Goal: Task Accomplishment & Management: Use online tool/utility

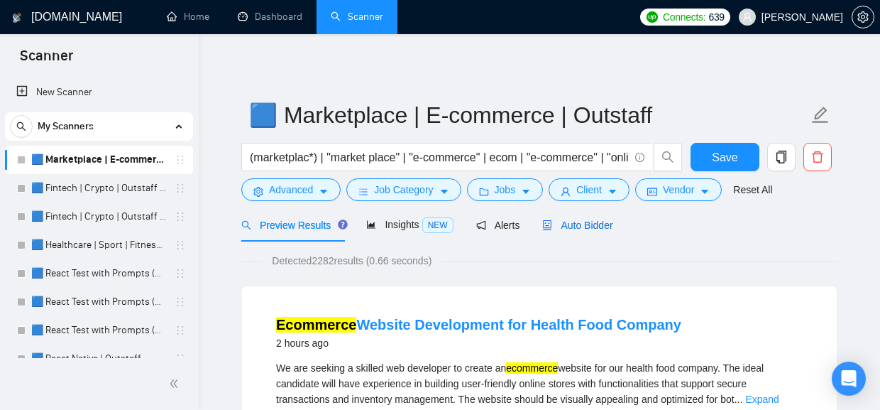
click at [579, 230] on span "Auto Bidder" at bounding box center [577, 224] width 70 height 11
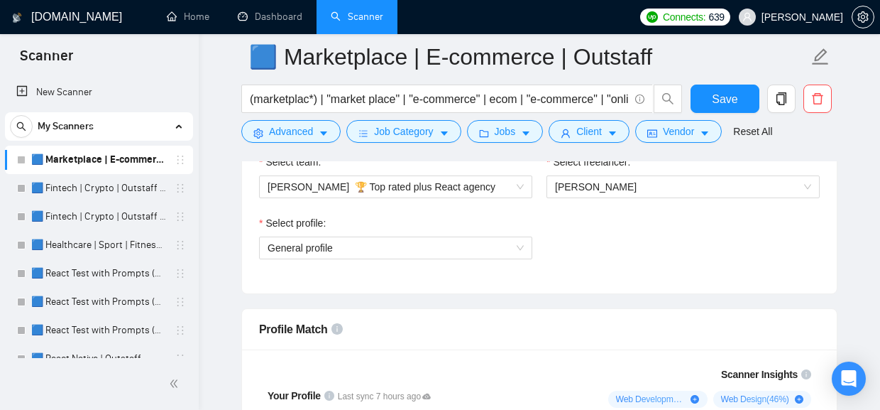
scroll to position [955, 0]
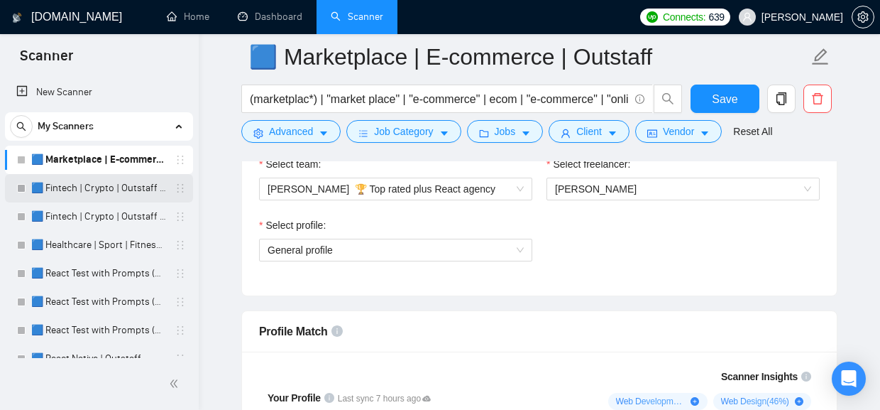
click at [109, 185] on link "🟦 Fintech | Crypto | Outstaff (Max - High Rates)" at bounding box center [98, 188] width 135 height 28
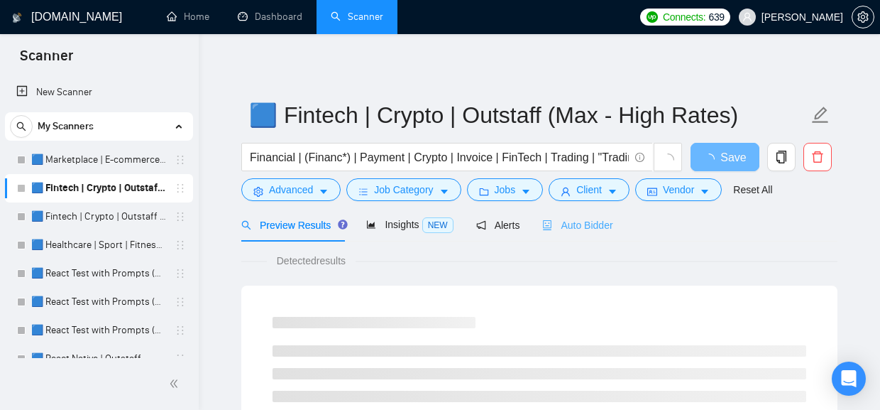
click at [613, 216] on div "Auto Bidder" at bounding box center [577, 224] width 70 height 33
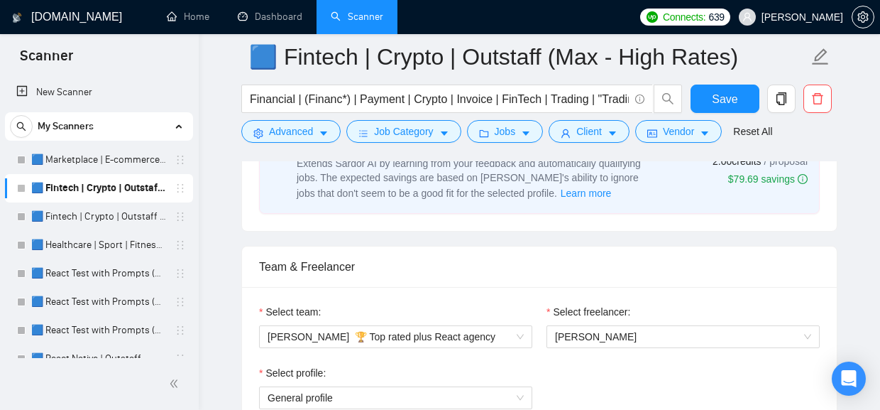
scroll to position [957, 0]
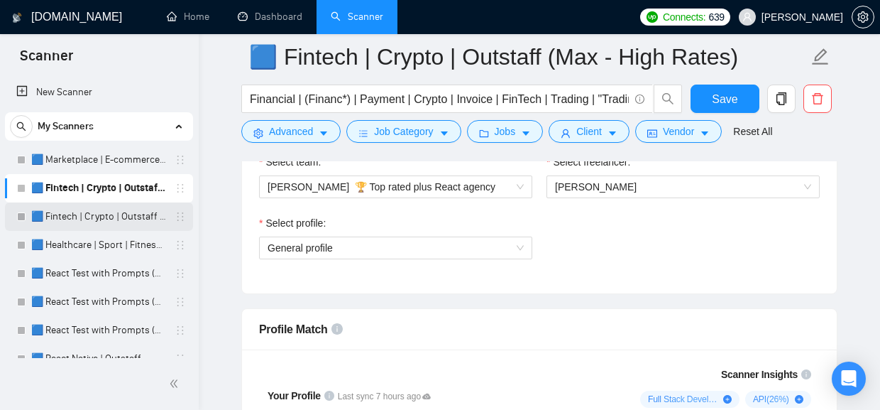
click at [93, 219] on link "🟦 Fintech | Crypto | Outstaff (Mid Rates)" at bounding box center [98, 216] width 135 height 28
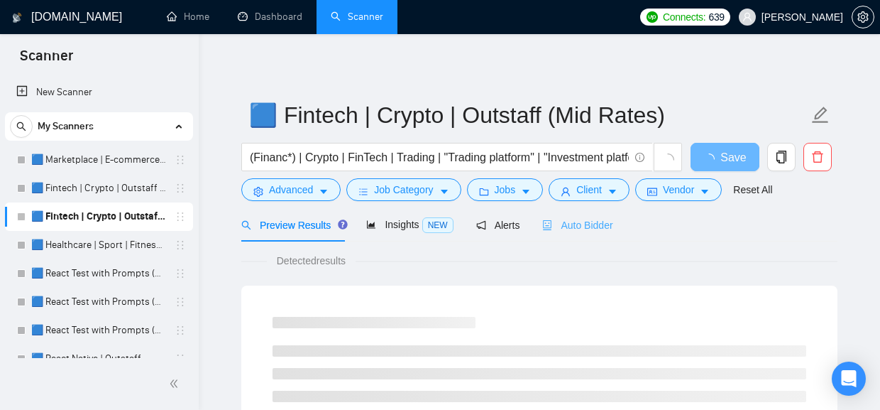
click at [590, 216] on div "Auto Bidder" at bounding box center [577, 224] width 70 height 33
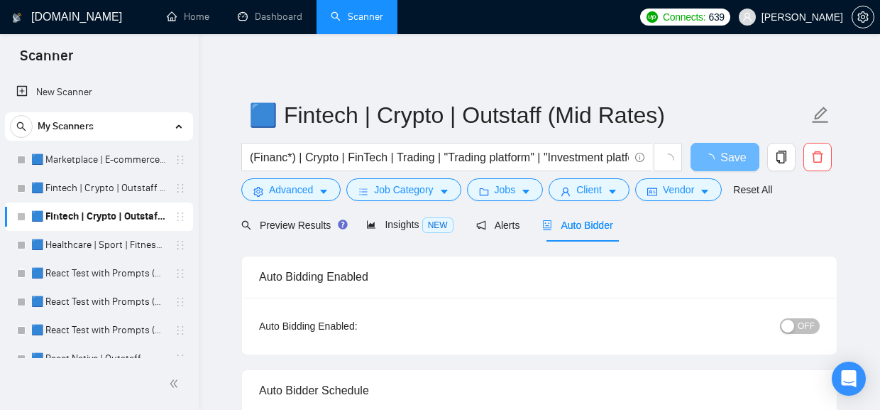
radio input "false"
radio input "true"
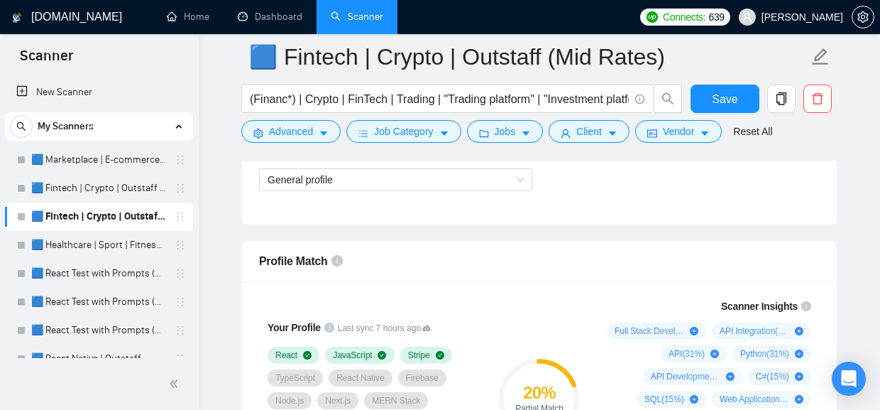
scroll to position [1024, 0]
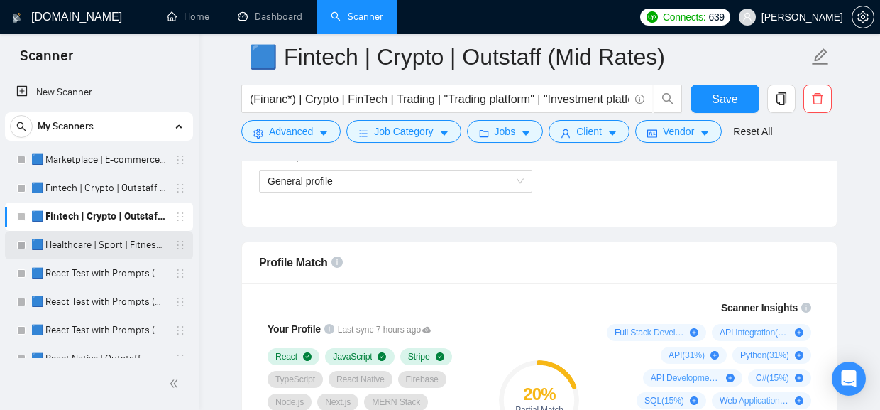
click at [92, 248] on link "🟦 Healthcare | Sport | Fitness | Outstaff" at bounding box center [98, 245] width 135 height 28
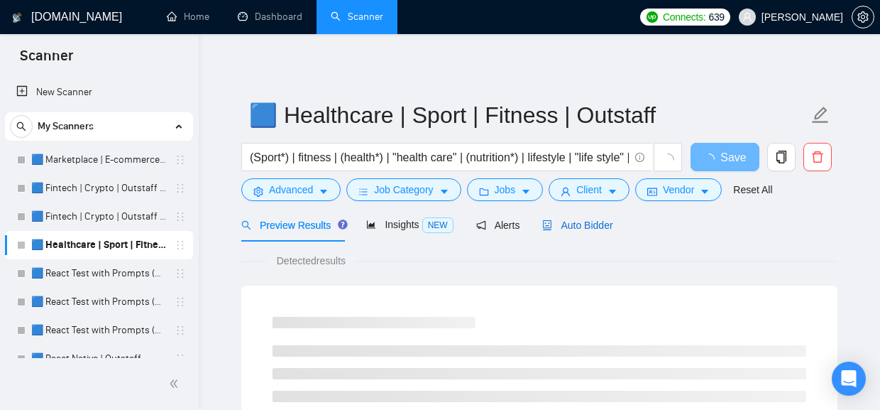
click at [587, 222] on span "Auto Bidder" at bounding box center [577, 224] width 70 height 11
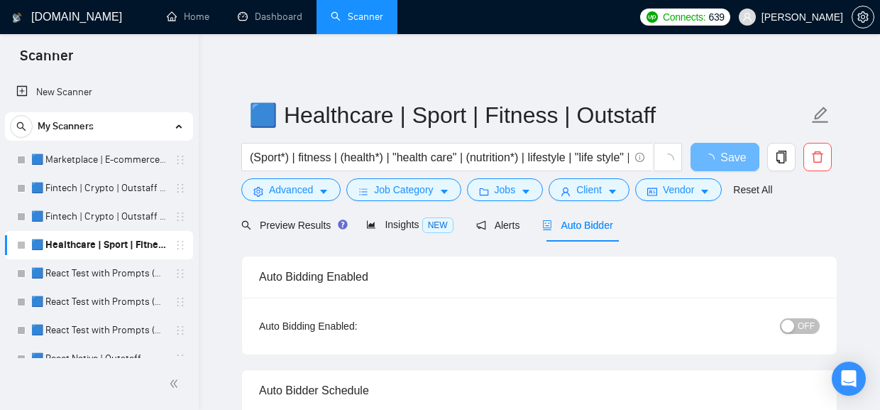
radio input "false"
radio input "true"
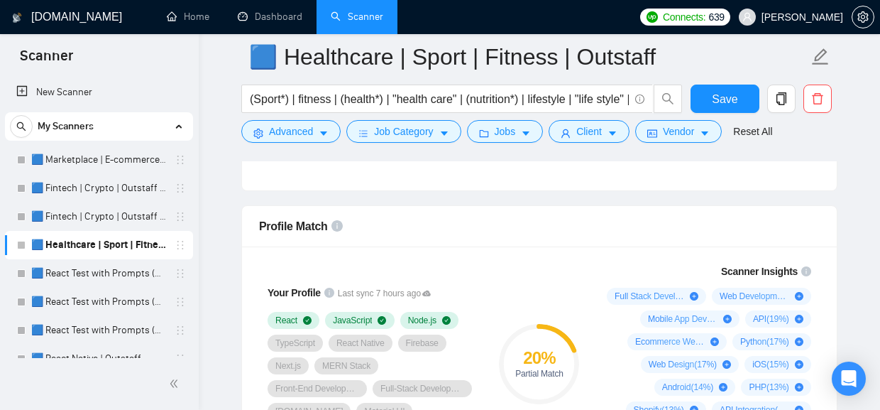
scroll to position [1061, 0]
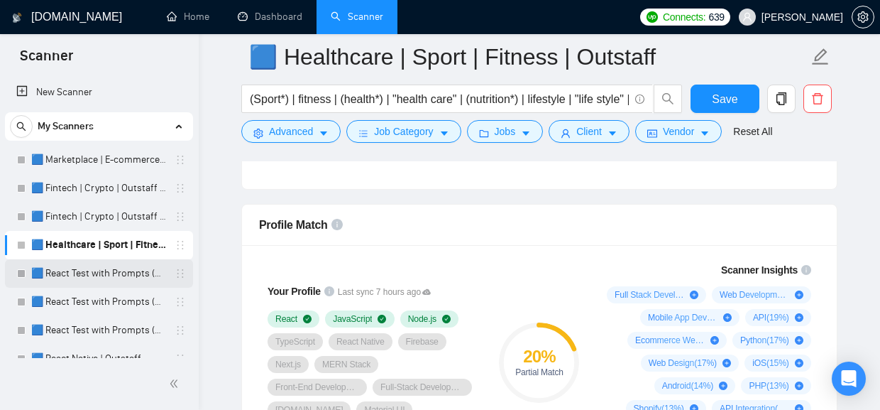
click at [118, 273] on link "🟦 React Test with Prompts (Max)" at bounding box center [98, 273] width 135 height 28
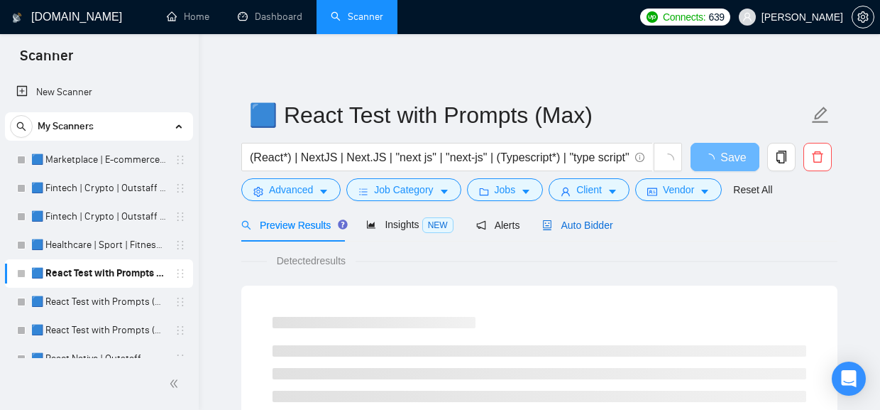
click at [603, 221] on span "Auto Bidder" at bounding box center [577, 224] width 70 height 11
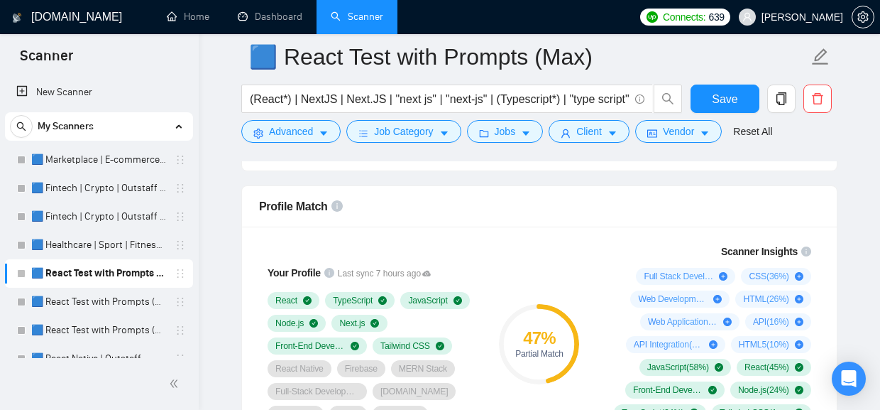
scroll to position [1055, 0]
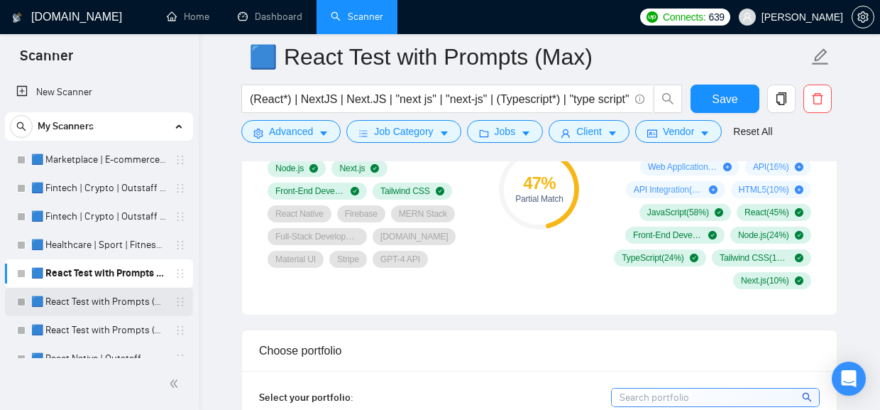
click at [105, 307] on link "🟦 React Test with Prompts (High)" at bounding box center [98, 301] width 135 height 28
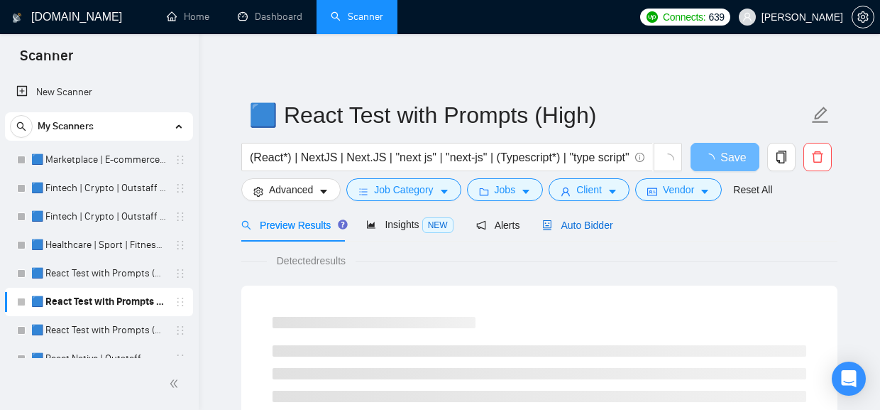
click at [610, 224] on span "Auto Bidder" at bounding box center [577, 224] width 70 height 11
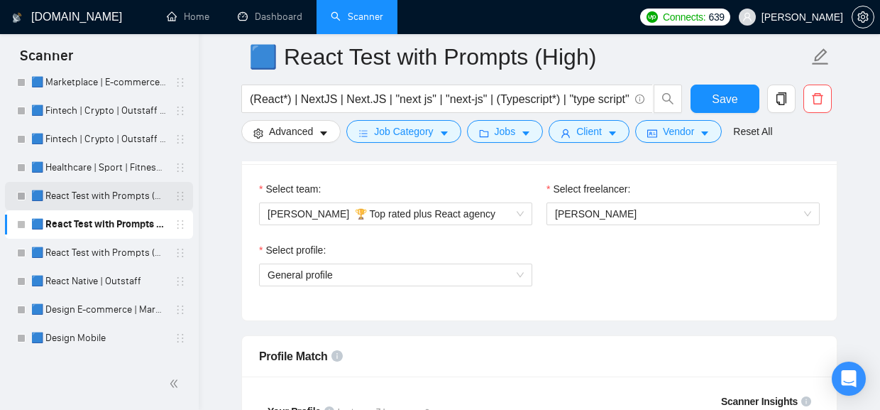
scroll to position [90, 0]
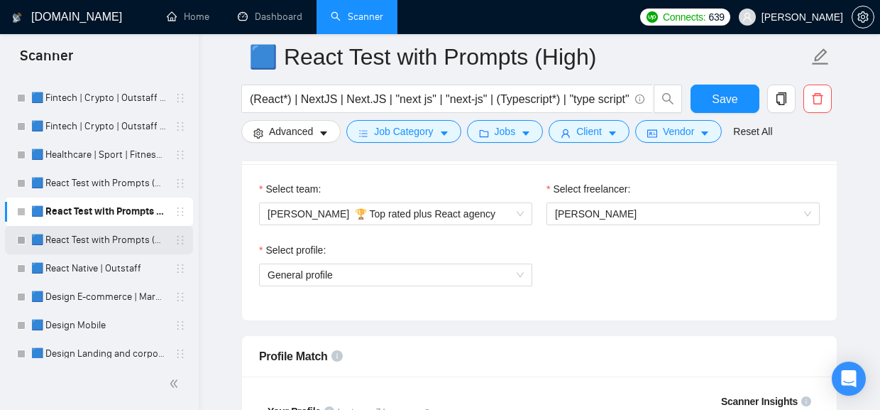
click at [73, 244] on link "🟦 React Test with Prompts (Mid Rates)" at bounding box center [98, 240] width 135 height 28
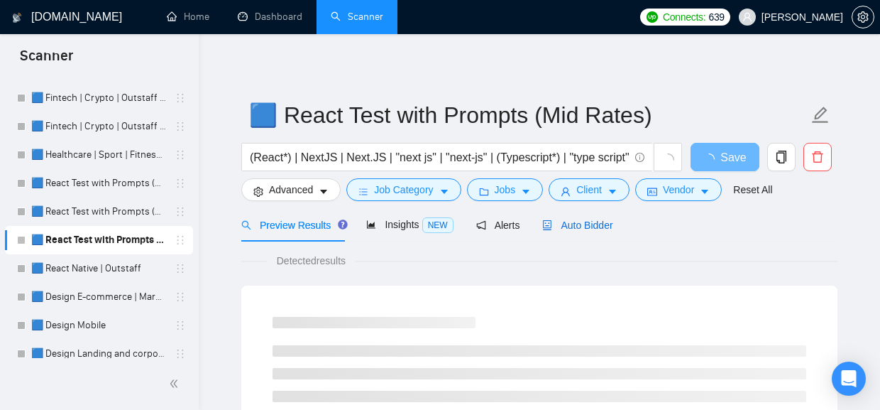
click at [569, 221] on span "Auto Bidder" at bounding box center [577, 224] width 70 height 11
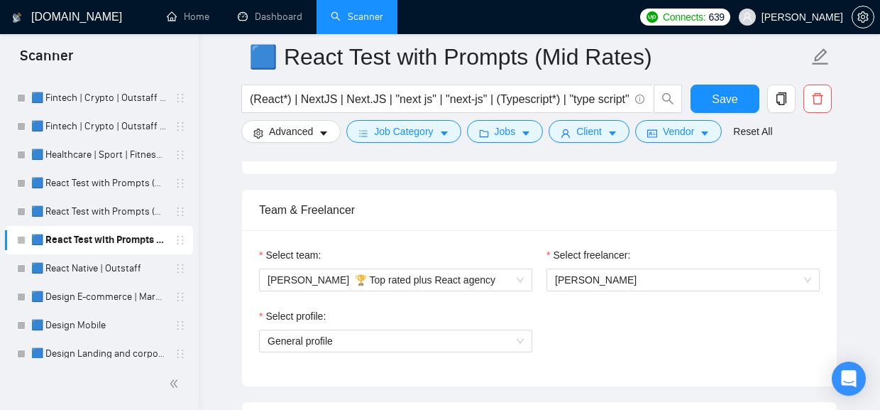
scroll to position [813, 0]
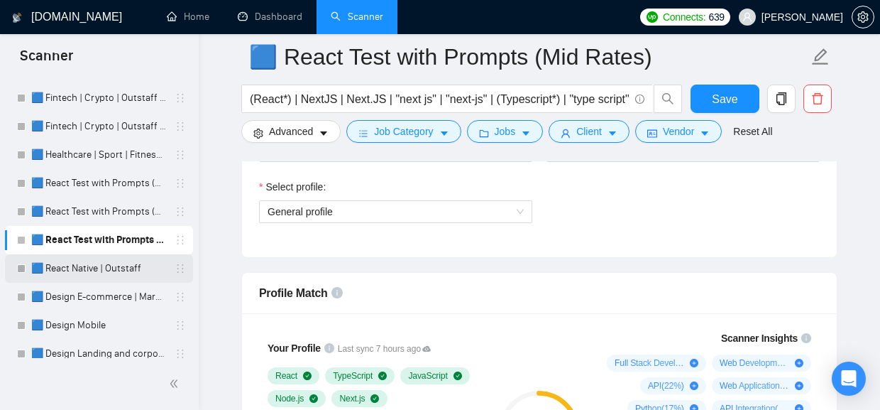
click at [116, 268] on link "🟦 React Native | Outstaff" at bounding box center [98, 268] width 135 height 28
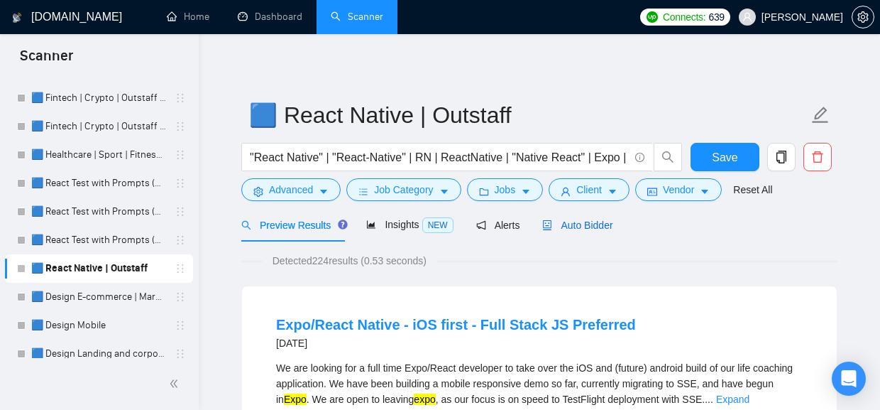
click at [583, 232] on div "Auto Bidder" at bounding box center [577, 225] width 70 height 16
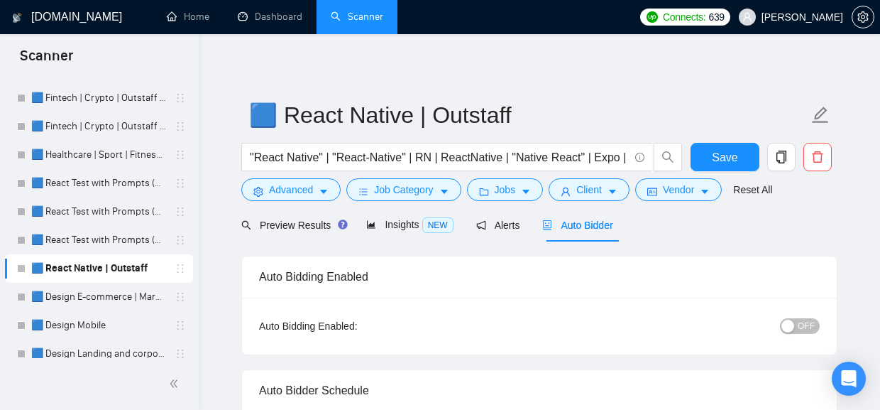
radio input "false"
radio input "true"
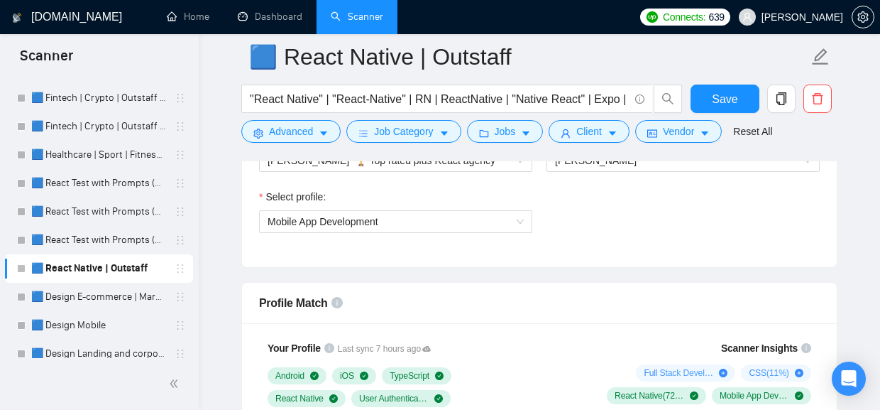
scroll to position [982, 0]
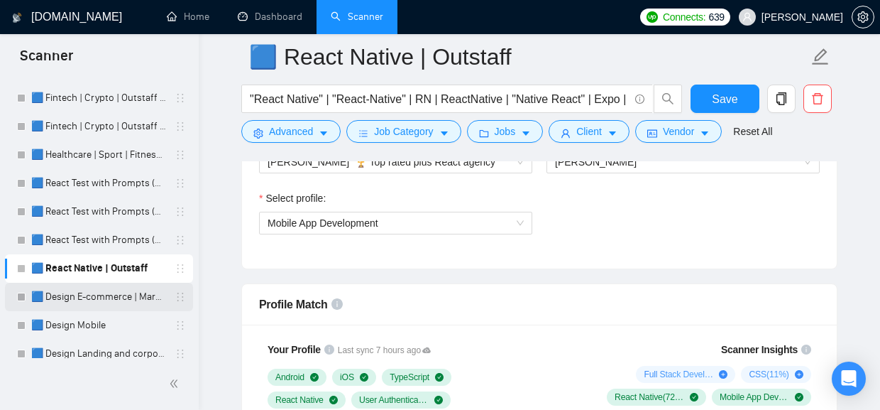
click at [87, 295] on link "🟦 Design E-commerce | Marketplace" at bounding box center [98, 296] width 135 height 28
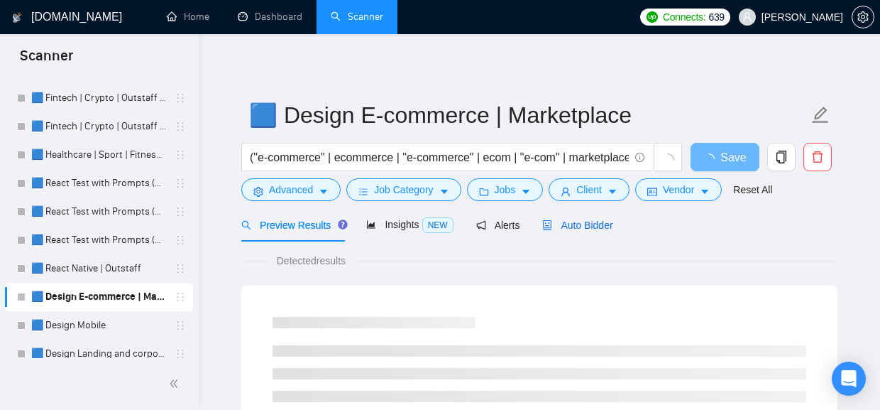
click at [593, 222] on span "Auto Bidder" at bounding box center [577, 224] width 70 height 11
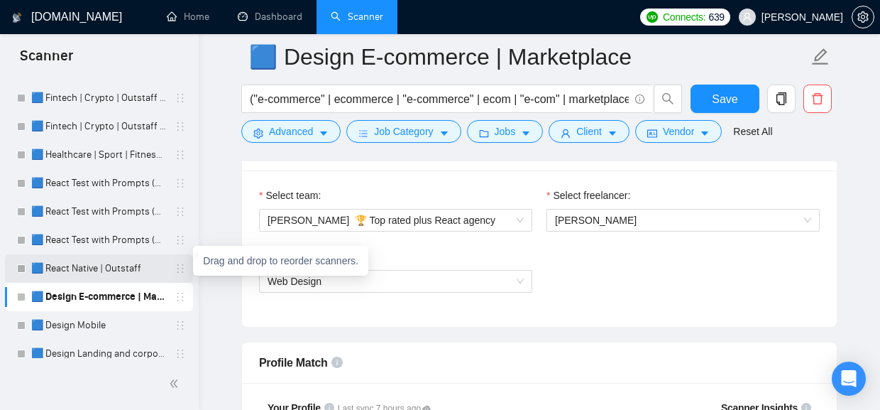
scroll to position [169, 0]
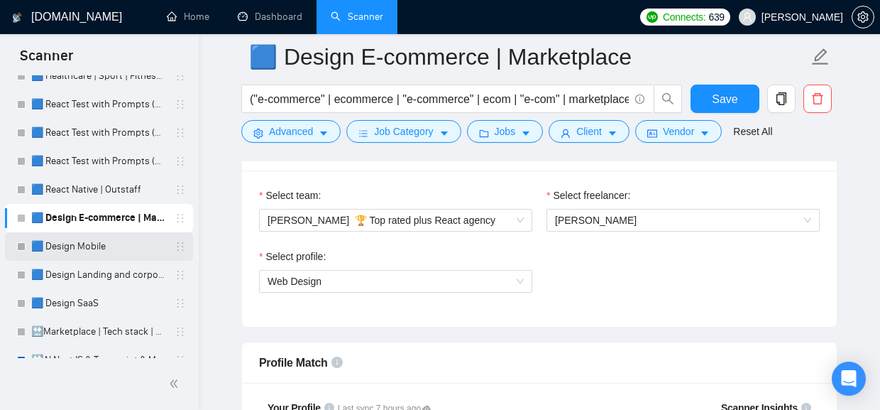
click at [76, 247] on link "🟦 Design Mobile" at bounding box center [98, 246] width 135 height 28
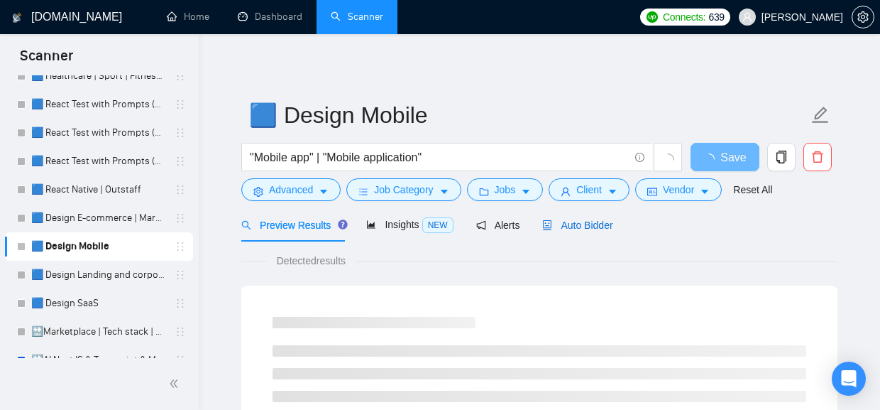
click at [597, 225] on span "Auto Bidder" at bounding box center [577, 224] width 70 height 11
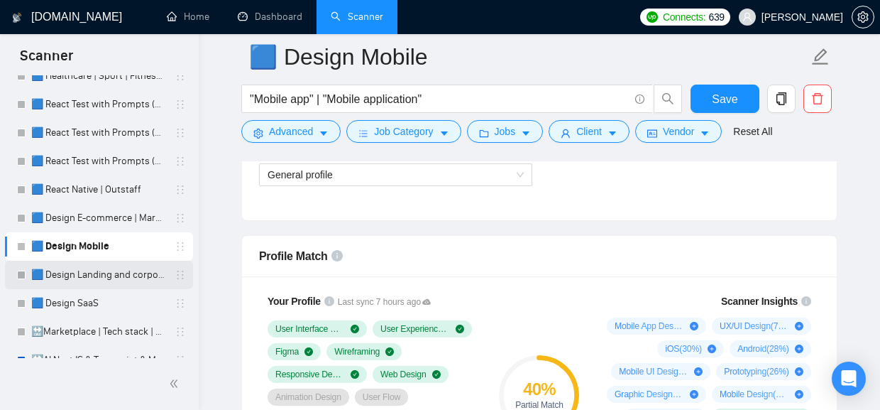
click at [99, 279] on link "🟦 Design Landing and corporate" at bounding box center [98, 274] width 135 height 28
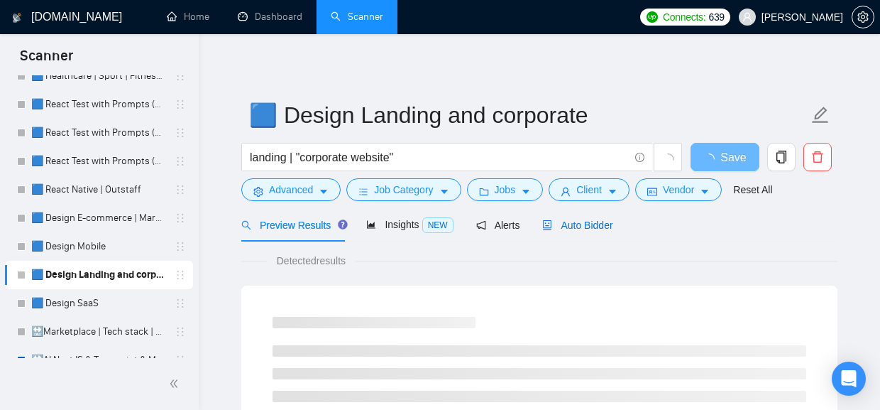
click at [578, 229] on span "Auto Bidder" at bounding box center [577, 224] width 70 height 11
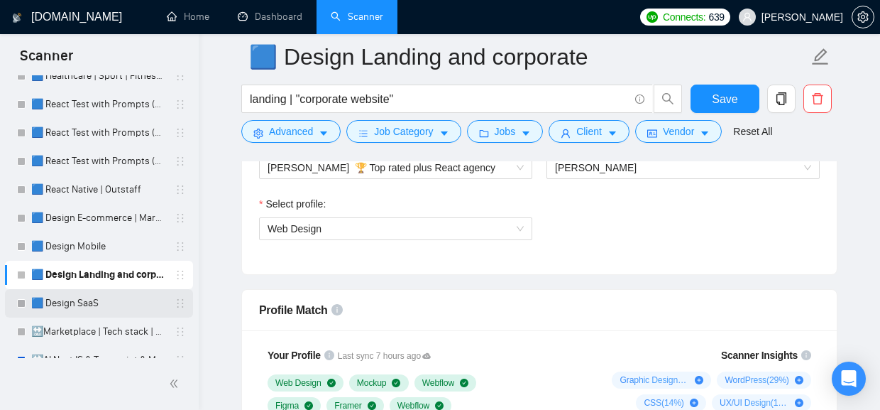
click at [74, 309] on link "🟦 Design SaaS" at bounding box center [98, 303] width 135 height 28
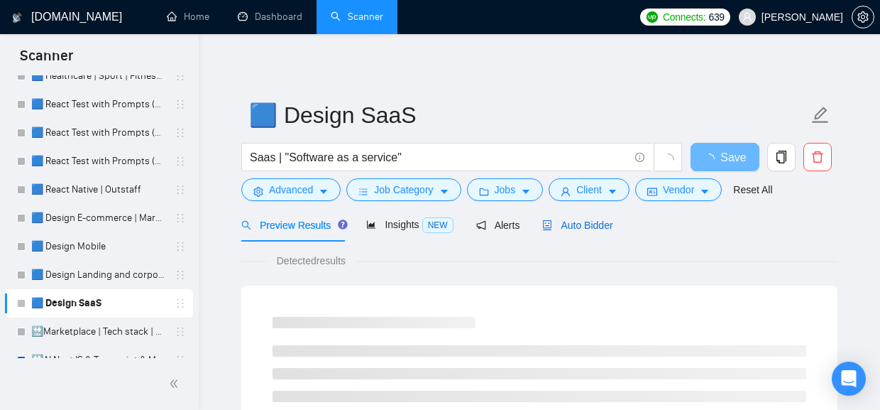
click at [593, 220] on span "Auto Bidder" at bounding box center [577, 224] width 70 height 11
